Goal: Information Seeking & Learning: Check status

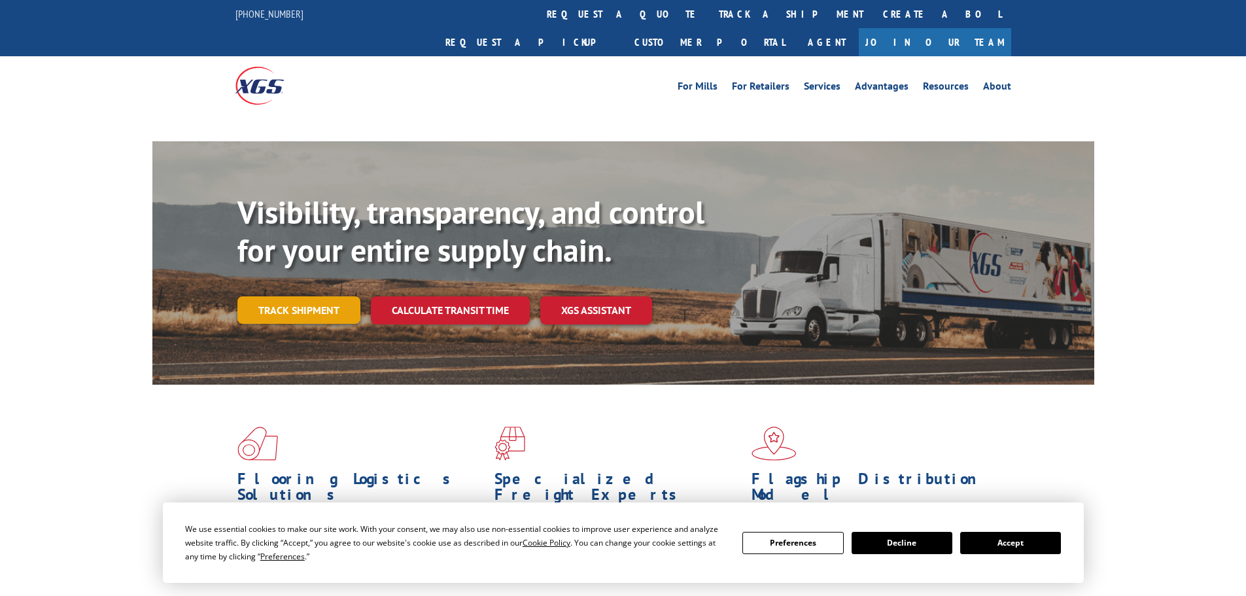
click at [300, 296] on link "Track shipment" at bounding box center [298, 309] width 123 height 27
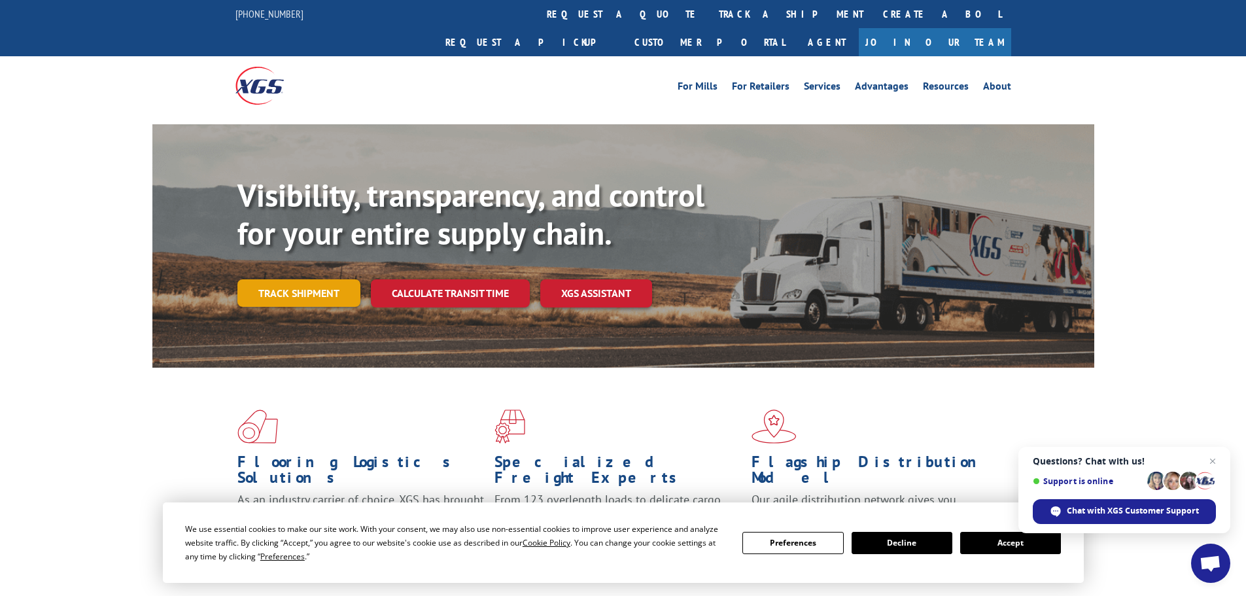
click at [321, 279] on link "Track shipment" at bounding box center [298, 292] width 123 height 27
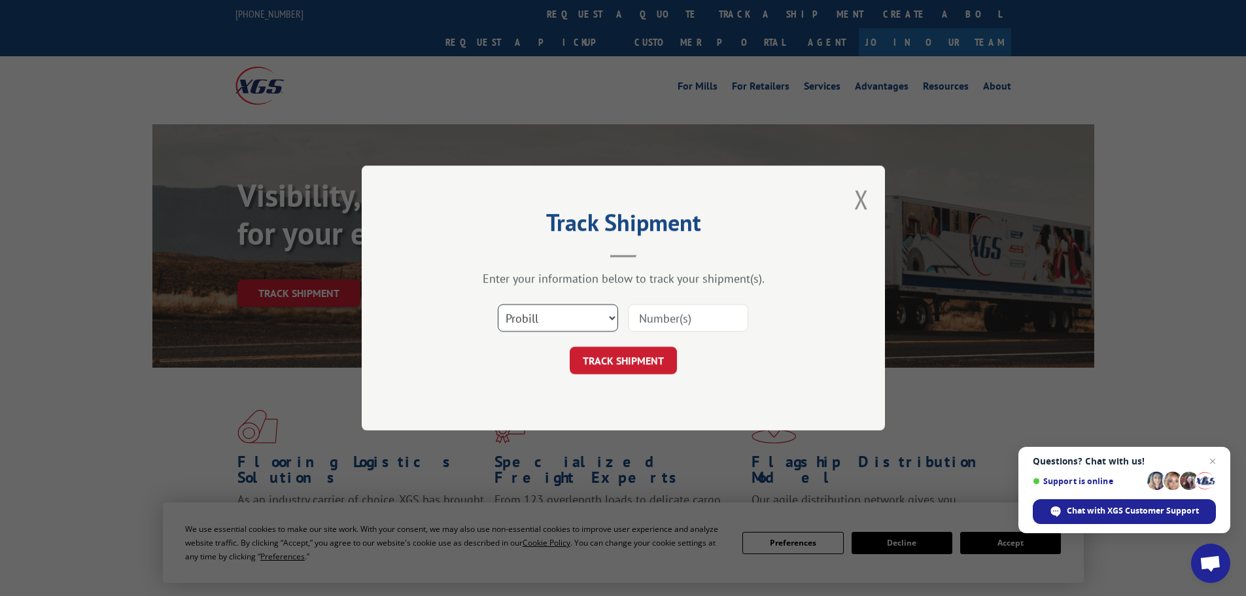
click at [606, 325] on select "Select category... Probill BOL PO" at bounding box center [558, 317] width 120 height 27
select select "bol"
click at [498, 304] on select "Select category... Probill BOL PO" at bounding box center [558, 317] width 120 height 27
click at [698, 308] on input at bounding box center [688, 317] width 120 height 27
paste input "5298455"
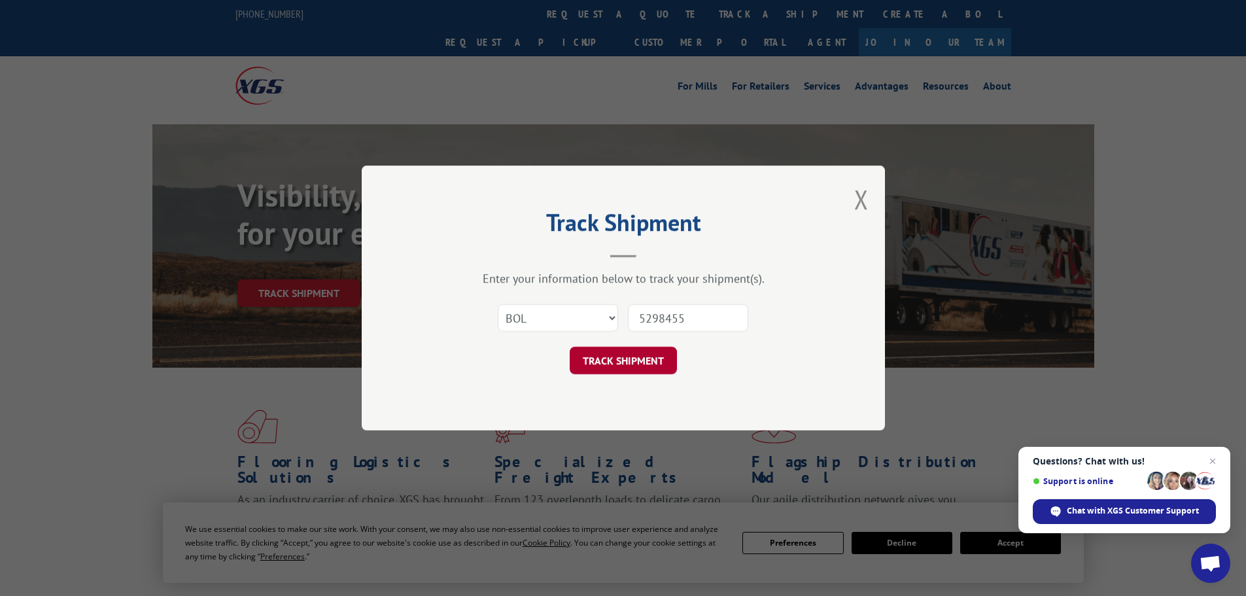
type input "5298455"
click at [614, 351] on button "TRACK SHIPMENT" at bounding box center [623, 360] width 107 height 27
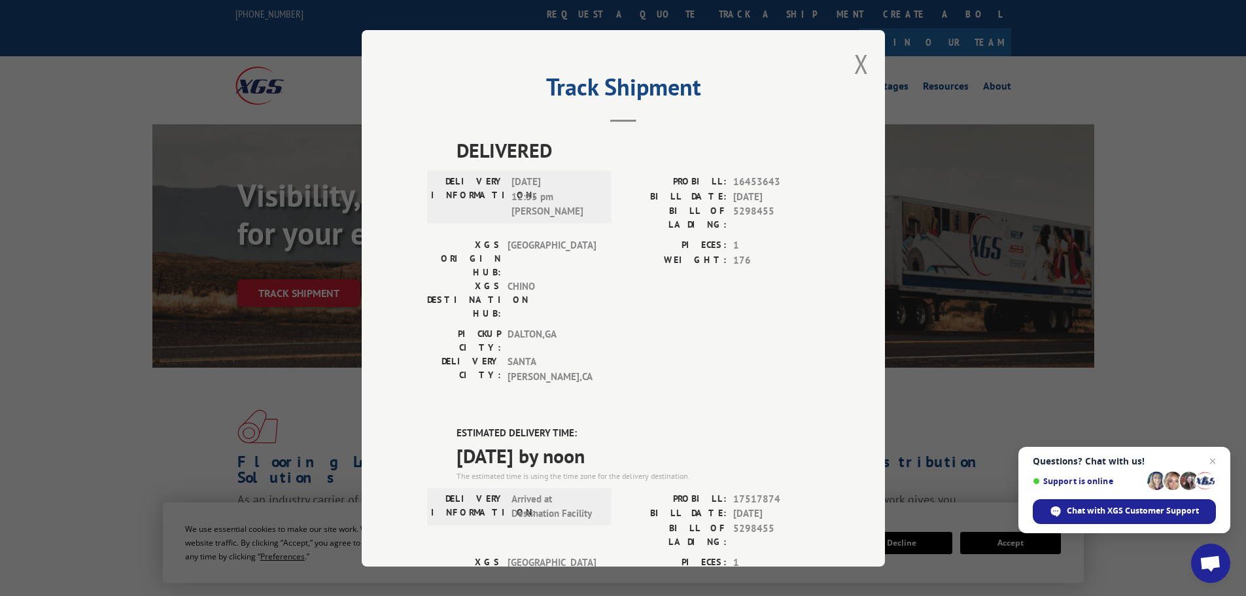
drag, startPoint x: 451, startPoint y: 349, endPoint x: 648, endPoint y: 378, distance: 198.4
click at [648, 426] on div "ESTIMATED DELIVERY TIME: [DATE] by noon The estimated time is using the time zo…" at bounding box center [638, 454] width 363 height 56
copy div "ESTIMATED DELIVERY TIME: [DATE] by noon"
